Goal: Task Accomplishment & Management: Use online tool/utility

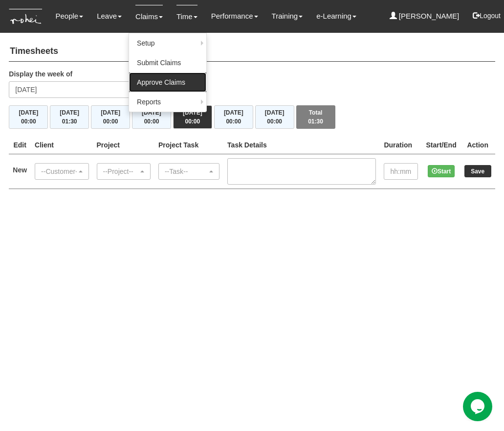
click at [148, 86] on link "Approve Claims" at bounding box center [167, 82] width 77 height 20
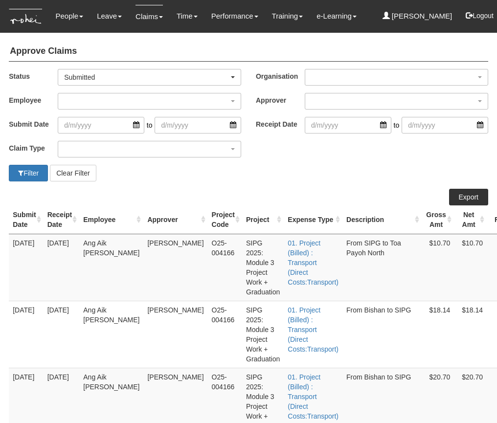
select select "50"
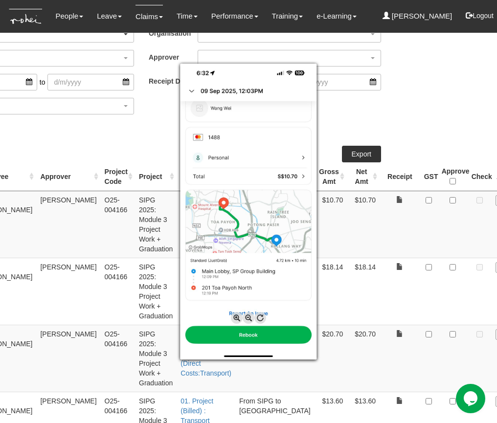
scroll to position [43, 108]
click at [391, 201] on div at bounding box center [248, 211] width 497 height 423
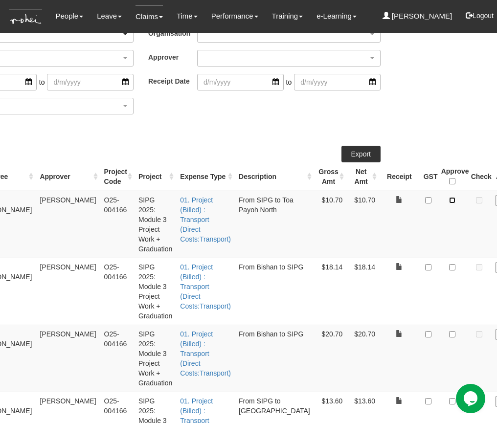
click at [449, 202] on input "checkbox" at bounding box center [452, 200] width 6 height 6
checkbox input "true"
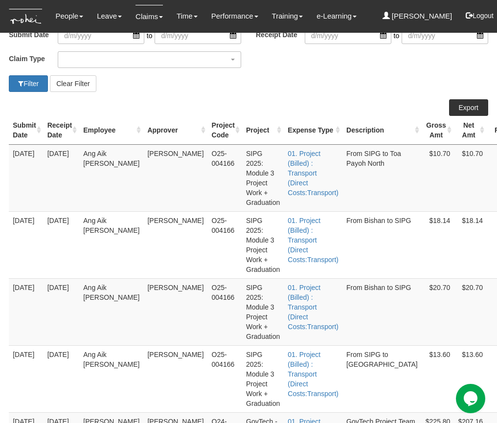
scroll to position [101, 0]
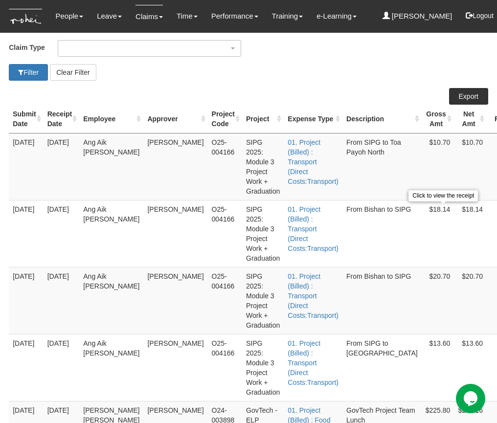
checkbox input "true"
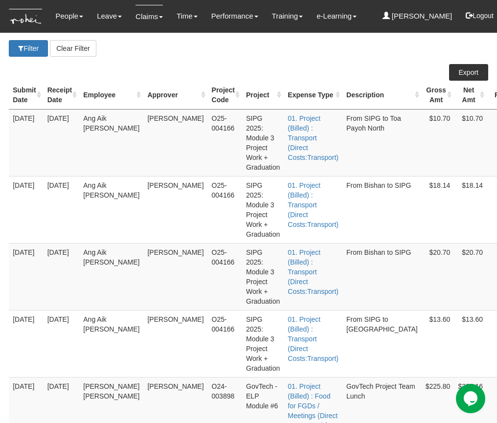
scroll to position [127, 0]
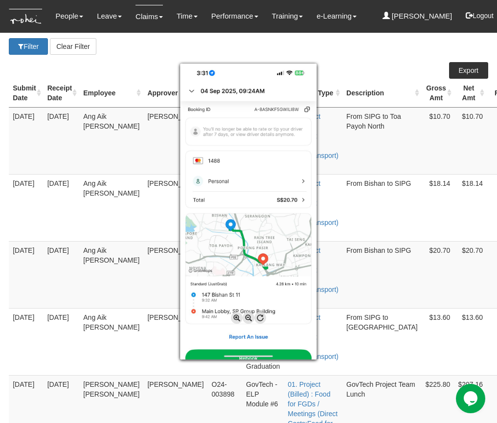
click at [458, 227] on div at bounding box center [248, 211] width 497 height 423
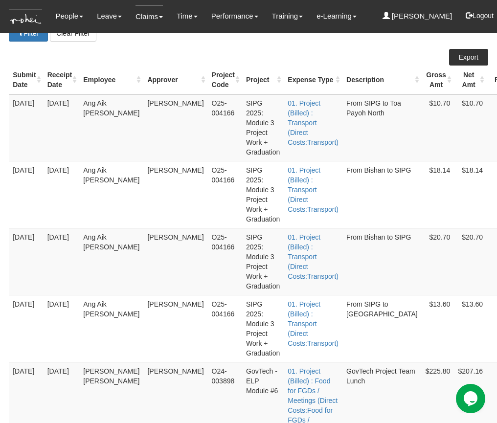
scroll to position [141, 0]
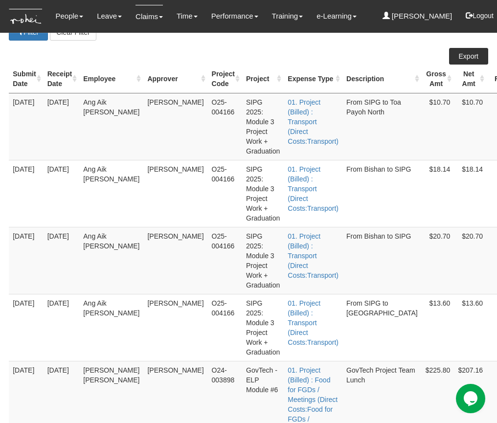
checkbox input "true"
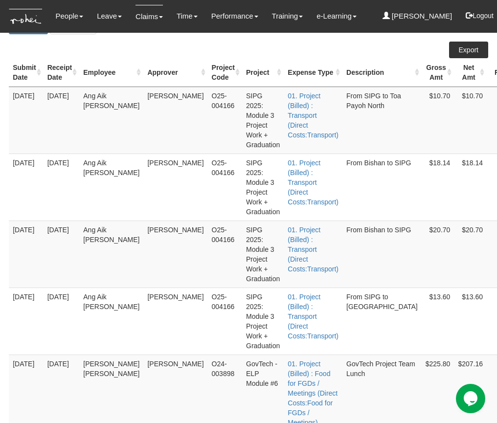
scroll to position [198, 0]
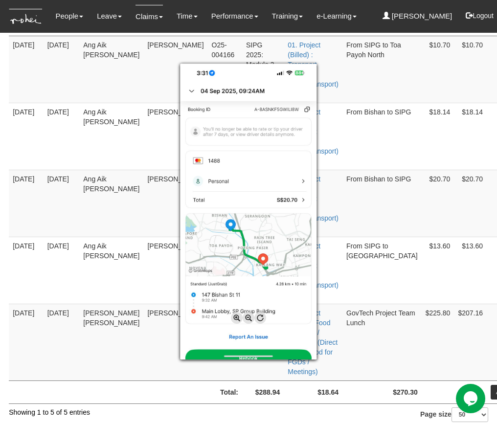
click at [466, 217] on div at bounding box center [248, 211] width 497 height 423
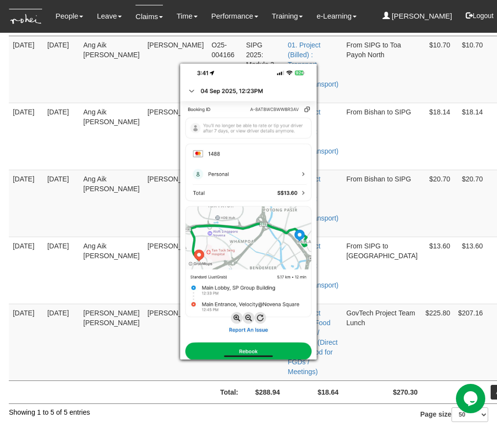
click at [468, 234] on div at bounding box center [248, 211] width 497 height 423
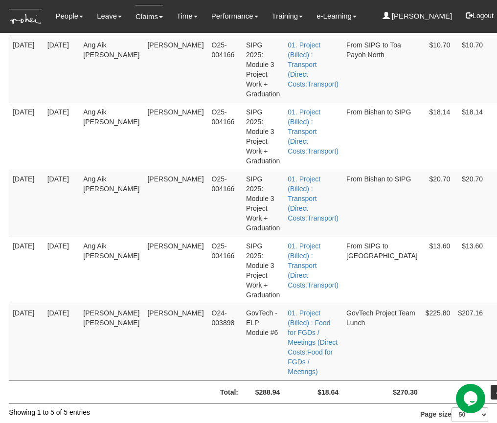
checkbox input "true"
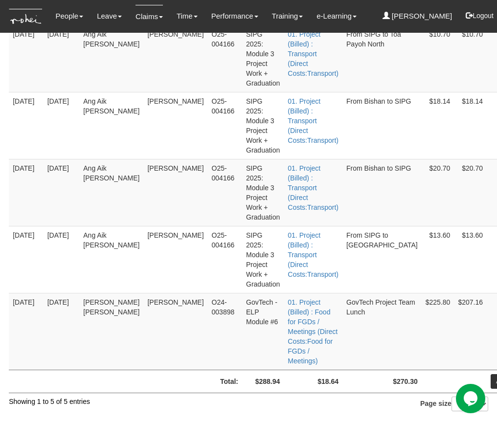
scroll to position [209, 0]
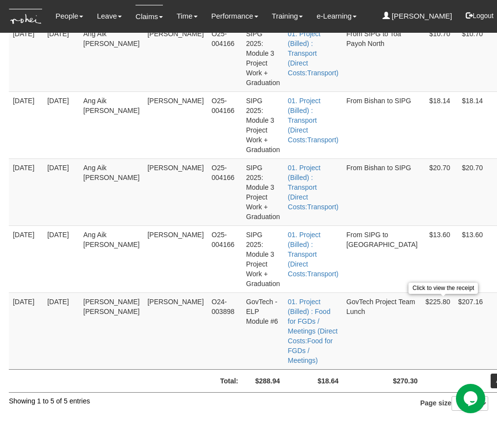
checkbox input "false"
checkbox input "true"
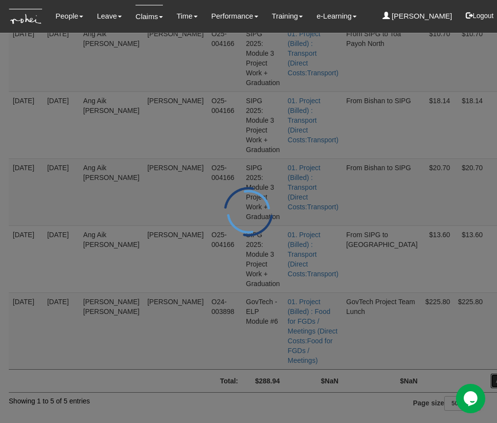
scroll to position [202, 0]
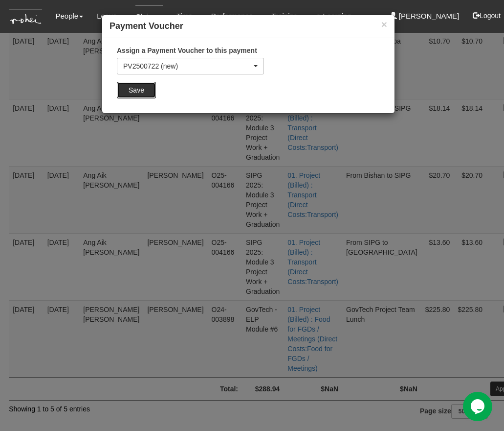
click at [149, 92] on input "Save" at bounding box center [136, 90] width 39 height 17
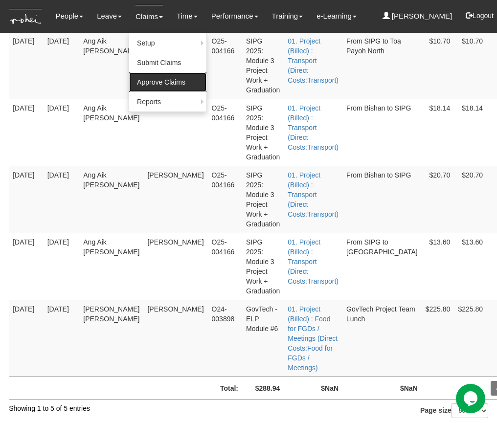
click at [148, 84] on link "Approve Claims" at bounding box center [167, 82] width 77 height 20
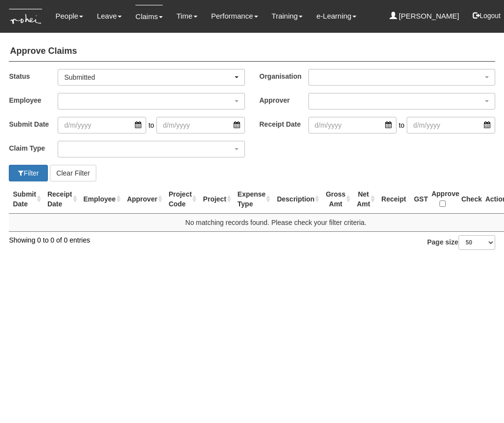
select select "50"
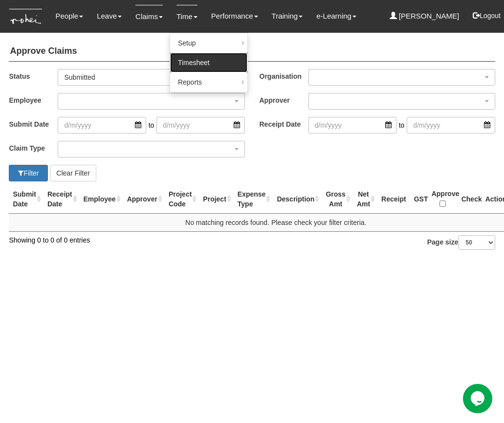
click at [194, 61] on link "Timesheet" at bounding box center [208, 63] width 77 height 20
